Goal: Information Seeking & Learning: Learn about a topic

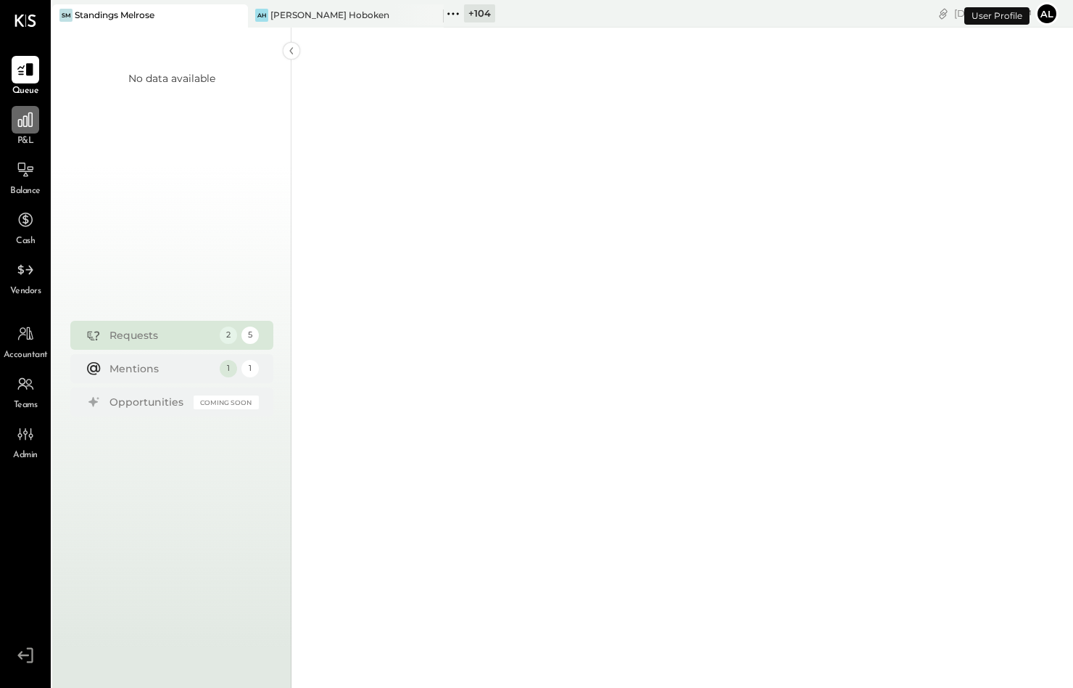
click at [29, 123] on icon at bounding box center [25, 119] width 19 height 19
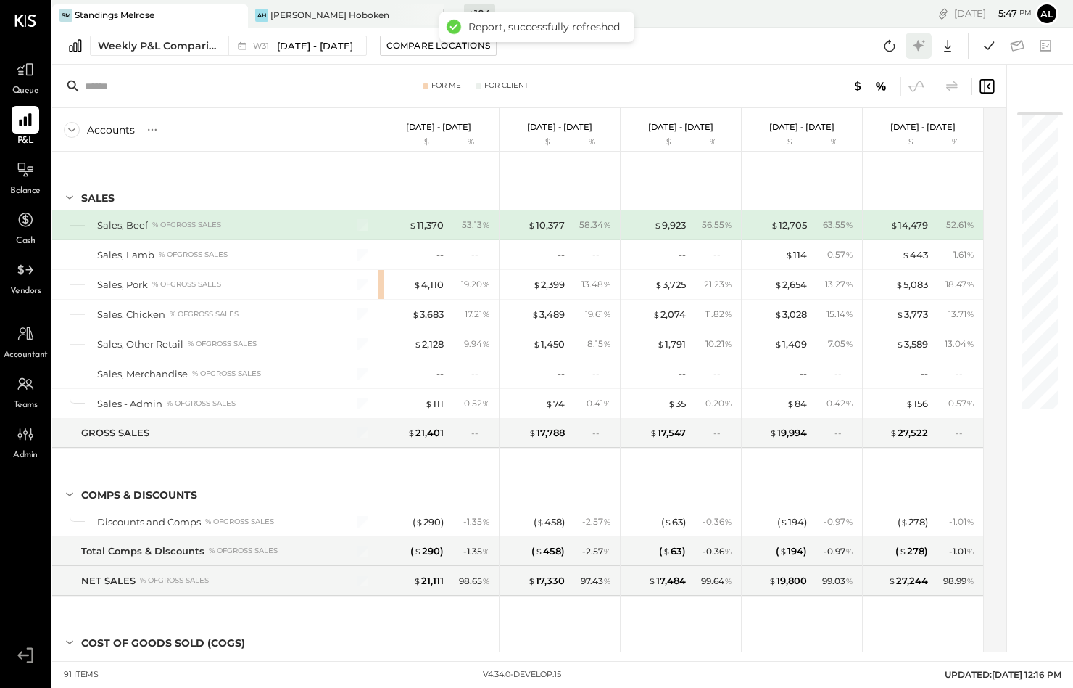
click at [917, 51] on icon at bounding box center [919, 45] width 19 height 19
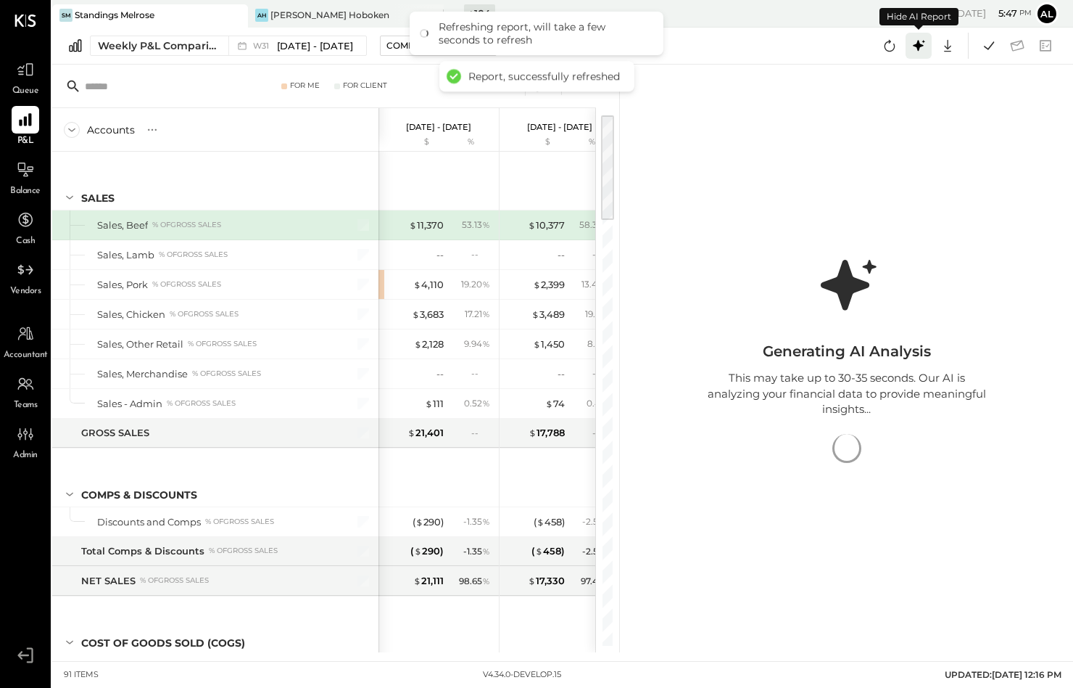
click at [917, 51] on icon at bounding box center [919, 45] width 19 height 19
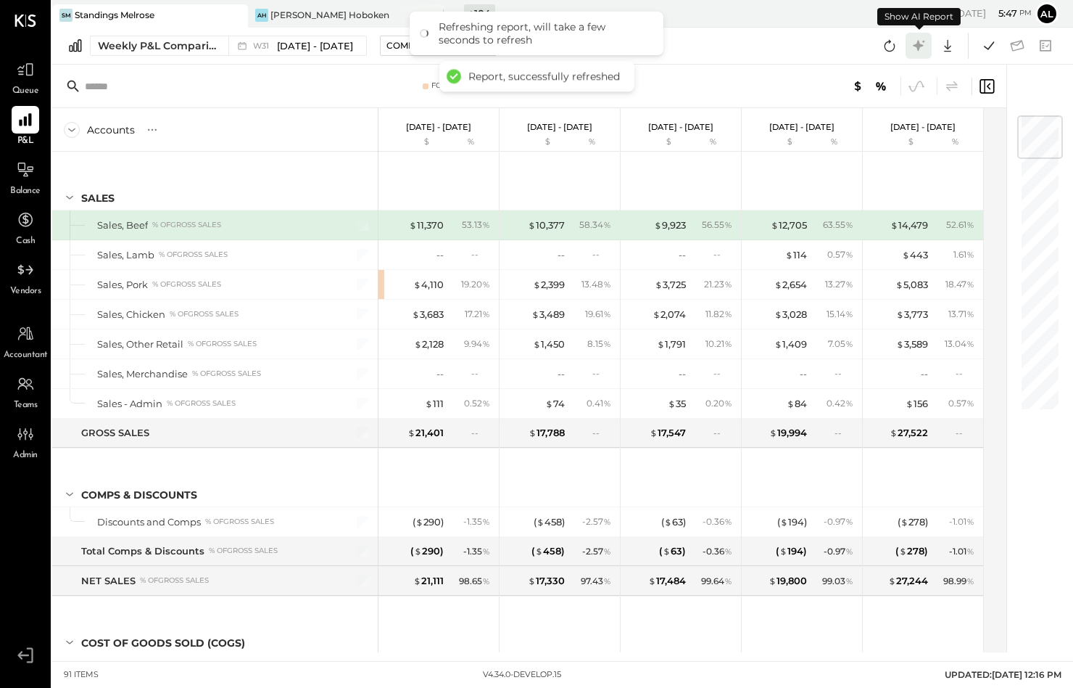
click at [917, 51] on icon at bounding box center [919, 45] width 19 height 19
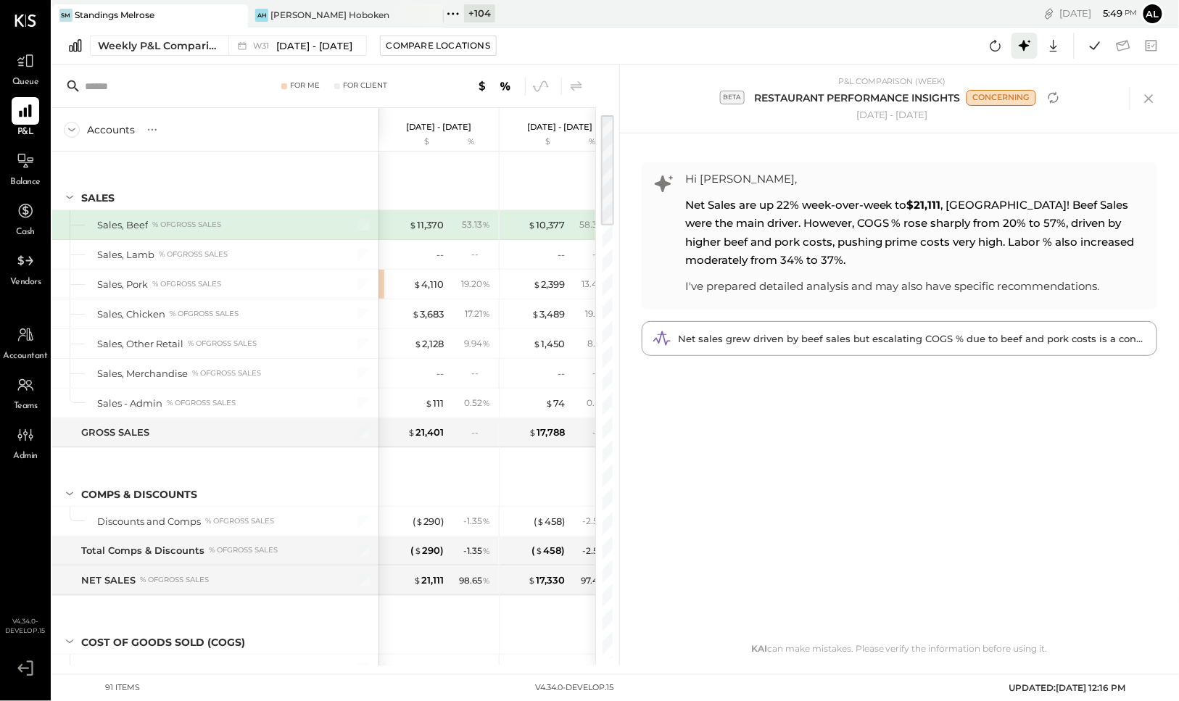
click at [1027, 43] on icon at bounding box center [1024, 45] width 19 height 19
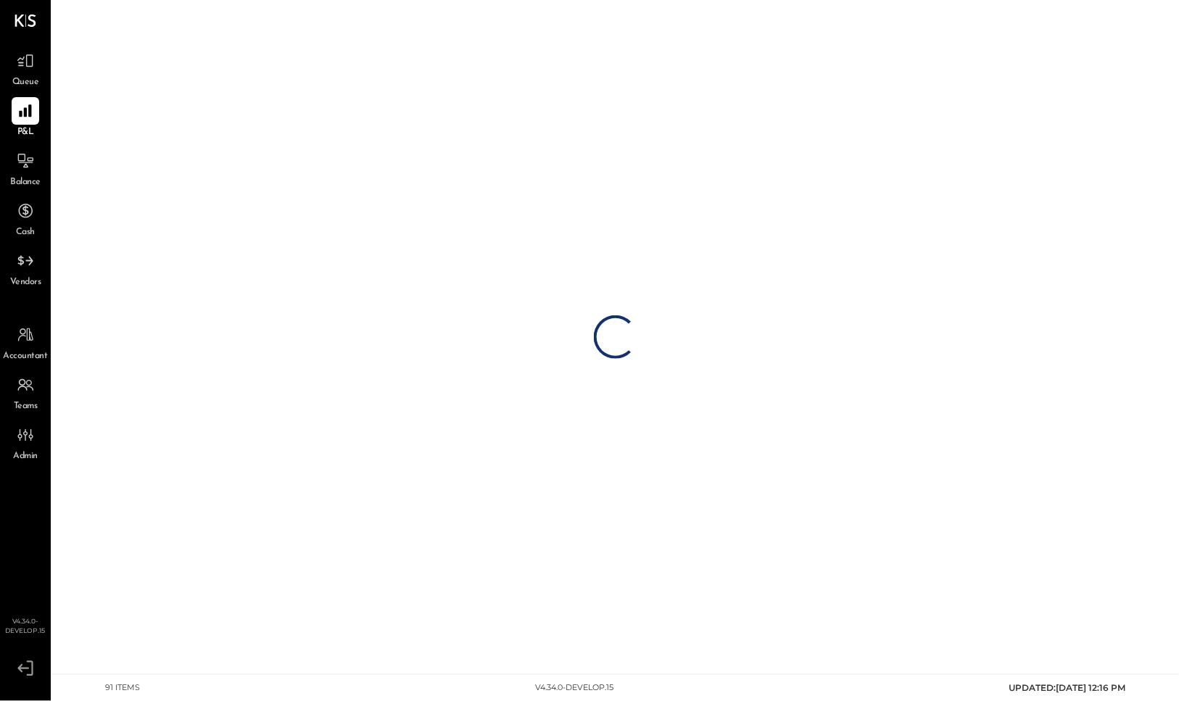
click at [1027, 43] on div "Loading…" at bounding box center [615, 337] width 1127 height 675
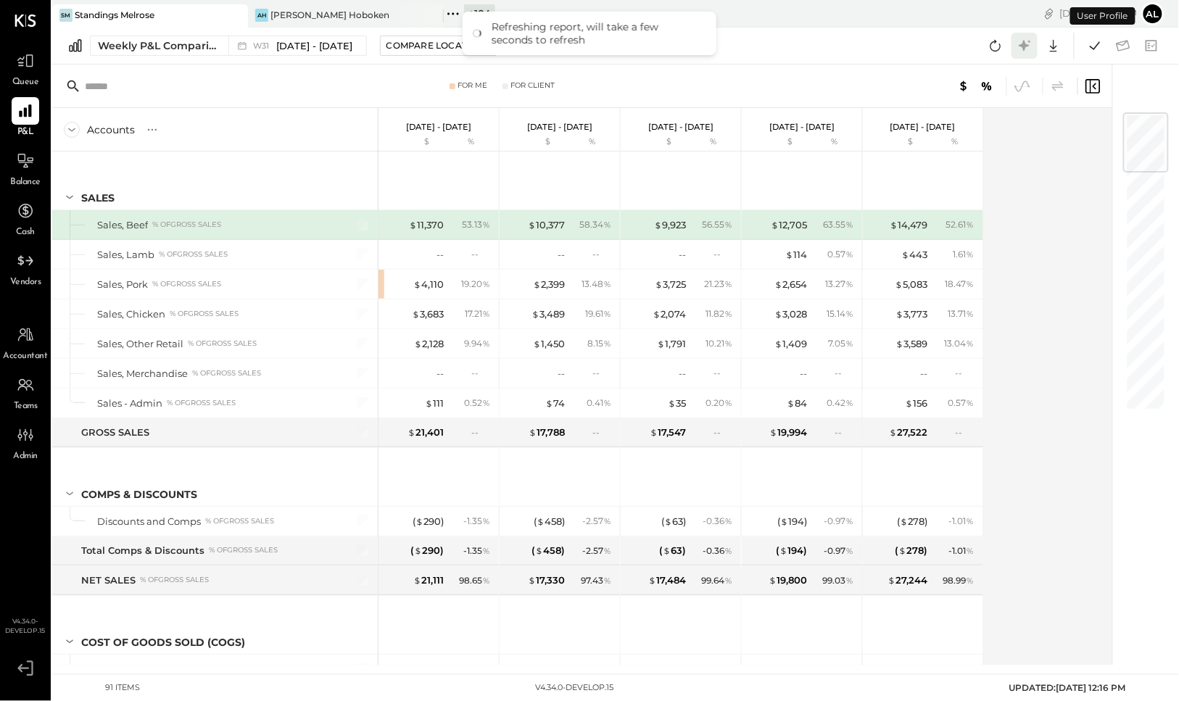
click at [1026, 50] on icon at bounding box center [1024, 45] width 19 height 19
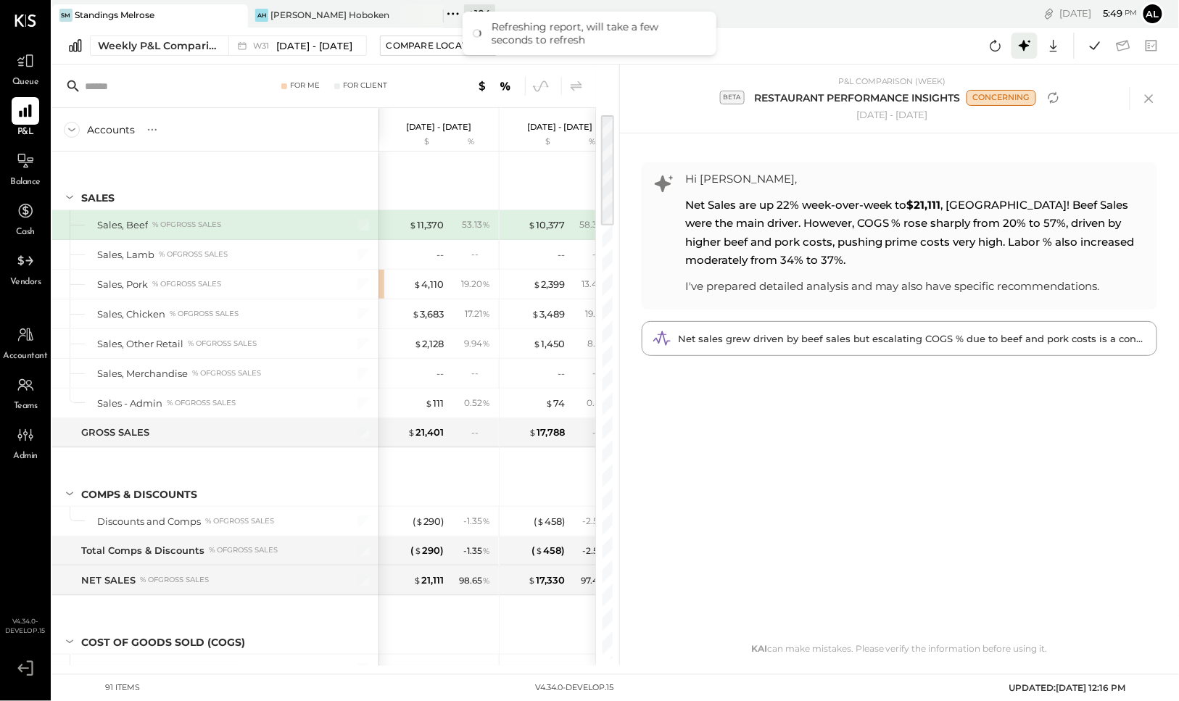
click at [1026, 51] on icon at bounding box center [1024, 45] width 19 height 19
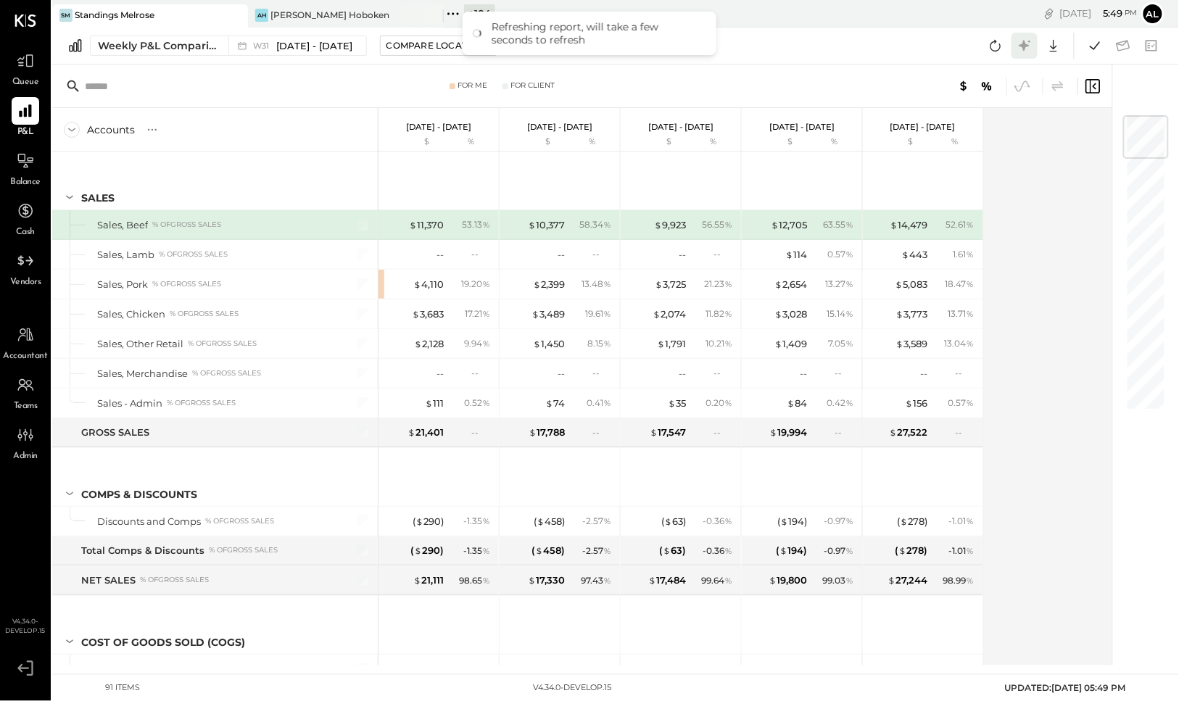
click at [1026, 51] on icon at bounding box center [1024, 45] width 19 height 19
